Goal: Transaction & Acquisition: Purchase product/service

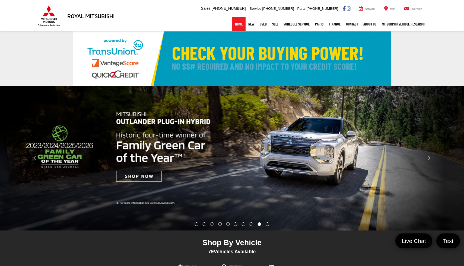
click at [238, 28] on link "Home" at bounding box center [238, 24] width 13 height 14
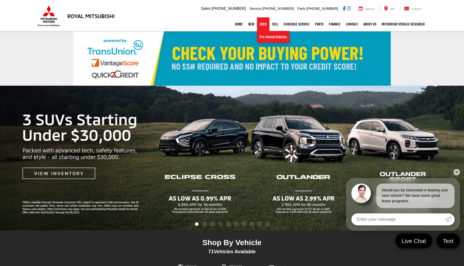
click at [262, 22] on link "Used" at bounding box center [263, 24] width 12 height 14
click at [261, 26] on link "Used" at bounding box center [263, 24] width 12 height 14
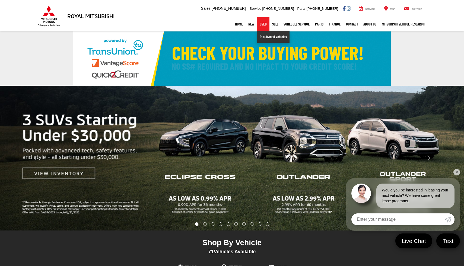
click at [262, 36] on link "Pre-Owned Vehicles" at bounding box center [273, 37] width 33 height 12
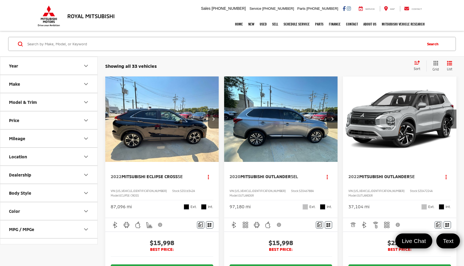
click at [69, 85] on button "Make" at bounding box center [49, 84] width 98 height 18
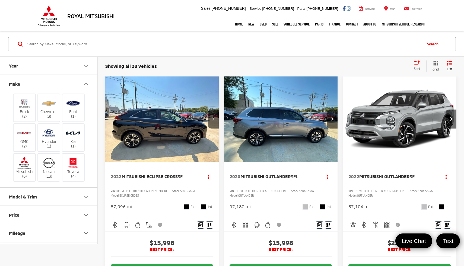
click at [81, 82] on button "Make" at bounding box center [49, 84] width 98 height 18
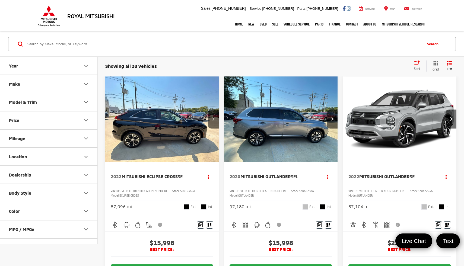
click at [76, 104] on button "Model & Trim" at bounding box center [49, 102] width 98 height 18
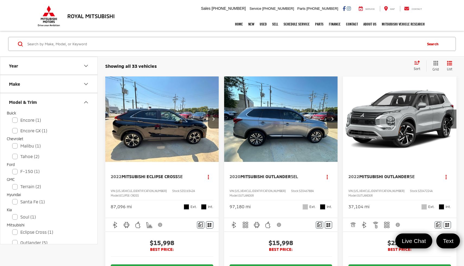
click at [78, 103] on button "Model & Trim" at bounding box center [49, 102] width 98 height 18
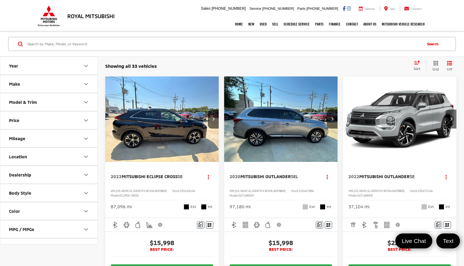
click at [75, 124] on button "Price" at bounding box center [49, 120] width 98 height 18
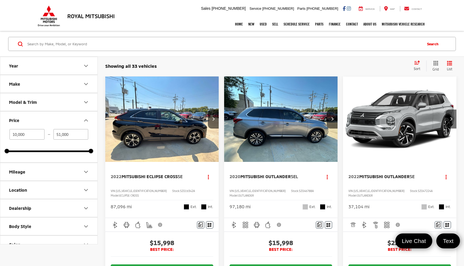
drag, startPoint x: 87, startPoint y: 150, endPoint x: 82, endPoint y: 144, distance: 8.1
click at [58, 145] on div "10,000 — 51,000 10000 51000" at bounding box center [49, 140] width 84 height 23
drag, startPoint x: 91, startPoint y: 149, endPoint x: 18, endPoint y: 153, distance: 73.0
click at [18, 153] on div "10,000 — 51,000 10000 15400" at bounding box center [48, 145] width 97 height 33
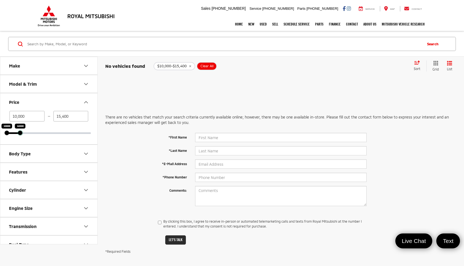
click at [20, 132] on div at bounding box center [20, 133] width 4 height 4
type input "16,500"
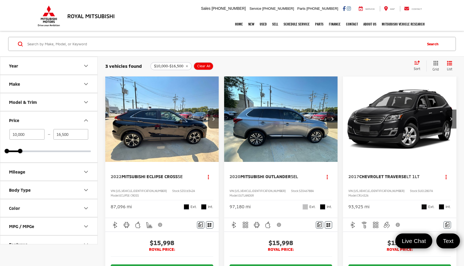
click at [332, 117] on icon "Next image" at bounding box center [332, 119] width 2 height 4
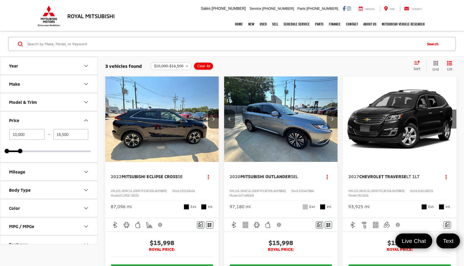
click at [332, 117] on icon "Next image" at bounding box center [332, 119] width 2 height 4
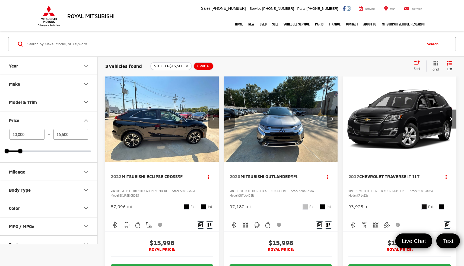
click at [332, 117] on icon "Next image" at bounding box center [332, 119] width 2 height 4
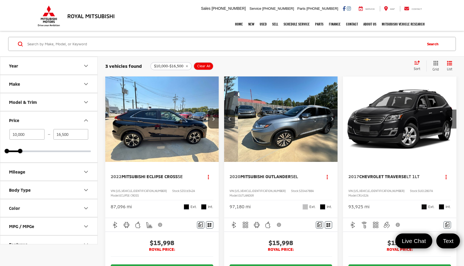
scroll to position [0, 342]
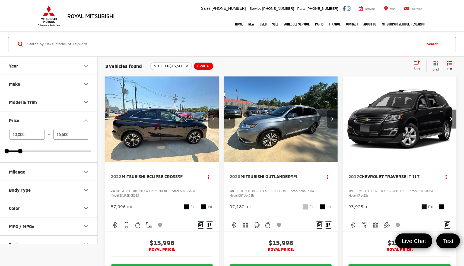
click at [332, 117] on icon "Next image" at bounding box center [332, 119] width 2 height 4
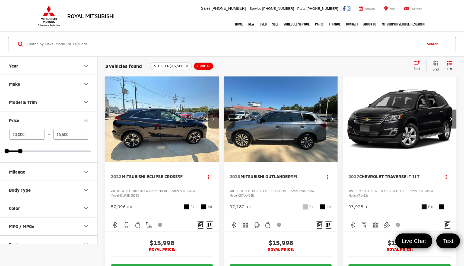
click at [332, 117] on icon "Next image" at bounding box center [332, 119] width 2 height 4
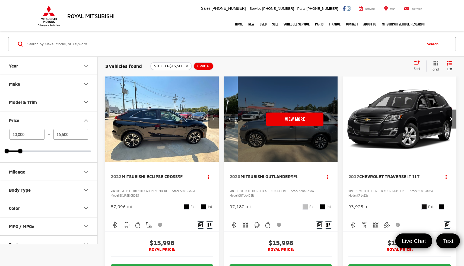
scroll to position [0, 571]
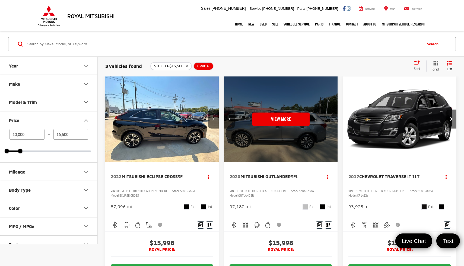
click at [332, 117] on div "View More" at bounding box center [281, 119] width 114 height 86
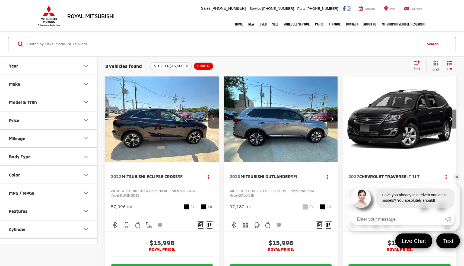
click at [447, 119] on button "Next image" at bounding box center [450, 119] width 11 height 19
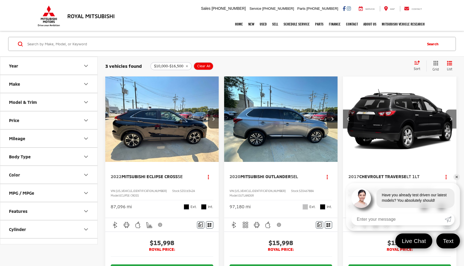
click at [447, 119] on button "Next image" at bounding box center [450, 119] width 11 height 19
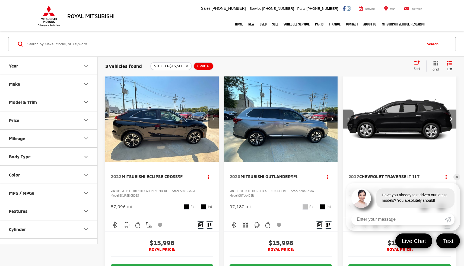
click at [447, 119] on button "Next image" at bounding box center [450, 119] width 11 height 19
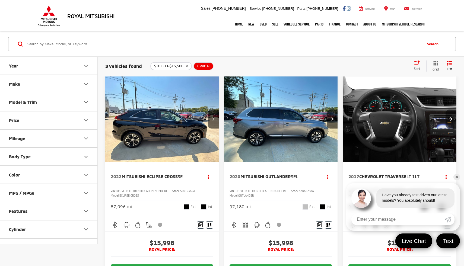
click at [447, 119] on button "Next image" at bounding box center [450, 119] width 11 height 19
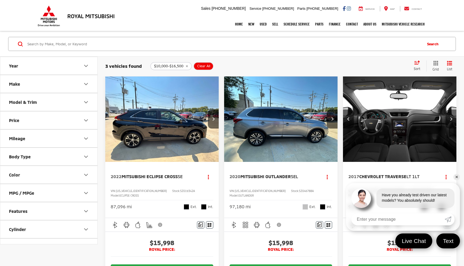
click at [447, 120] on button "Next image" at bounding box center [450, 119] width 11 height 19
